Goal: Browse casually: Explore the website without a specific task or goal

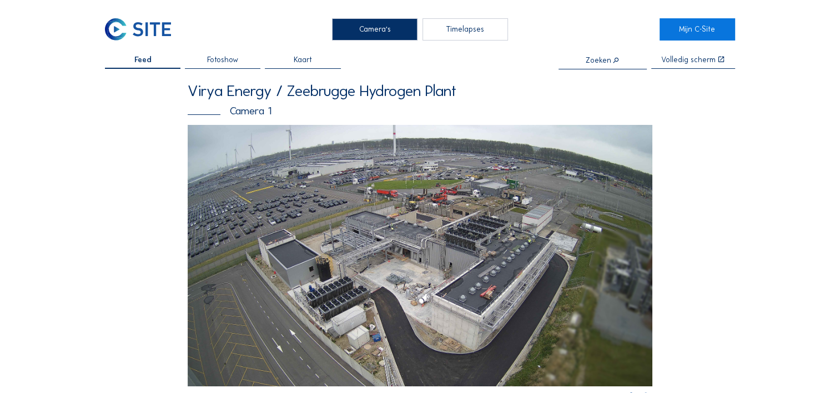
click at [401, 230] on img at bounding box center [420, 255] width 465 height 261
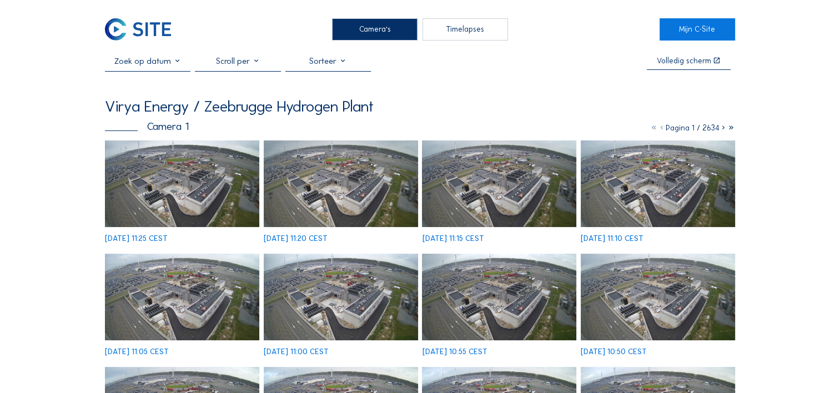
click at [197, 200] on img at bounding box center [182, 183] width 154 height 87
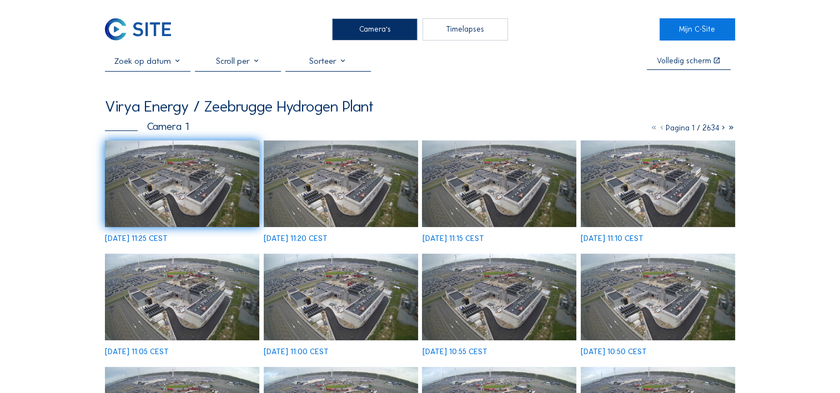
click at [344, 64] on div at bounding box center [327, 63] width 85 height 15
click at [337, 104] on div "Datum aflopend" at bounding box center [331, 100] width 69 height 11
click at [337, 66] on div "Datum aflopend" at bounding box center [328, 65] width 61 height 18
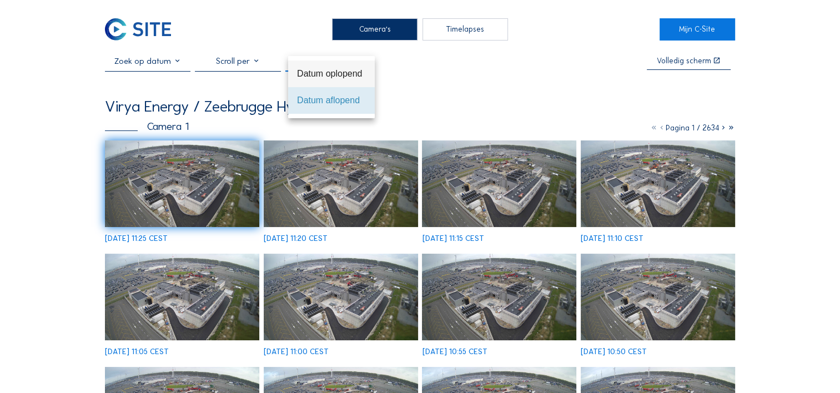
click at [337, 78] on div "Datum oplopend" at bounding box center [331, 73] width 69 height 11
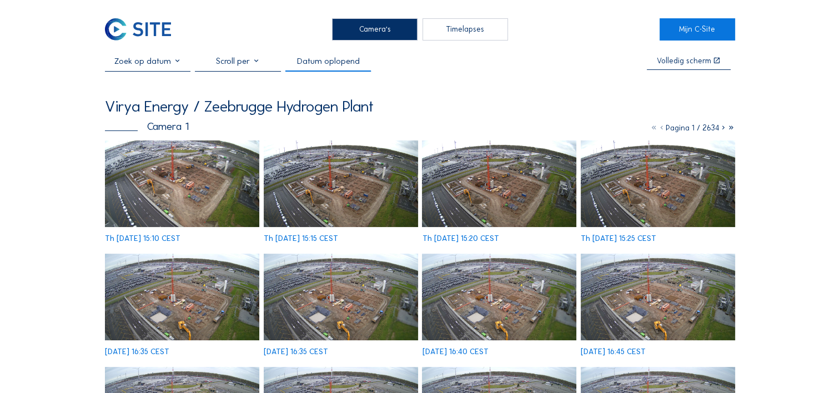
click at [182, 170] on img at bounding box center [182, 183] width 154 height 87
